Goal: Information Seeking & Learning: Learn about a topic

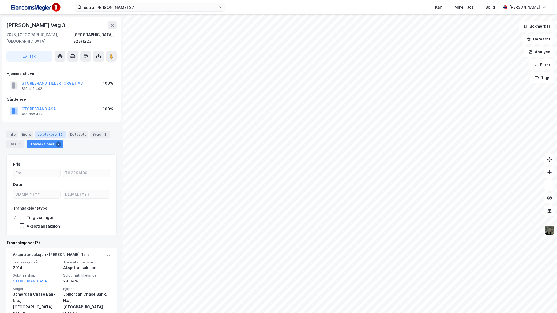
click at [49, 131] on div "Leietakere 30" at bounding box center [50, 134] width 31 height 7
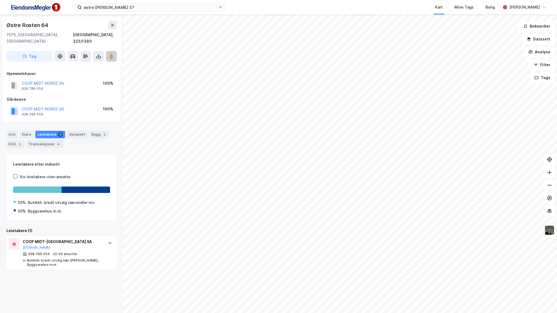
click at [107, 52] on button at bounding box center [111, 56] width 11 height 11
